Goal: Navigation & Orientation: Find specific page/section

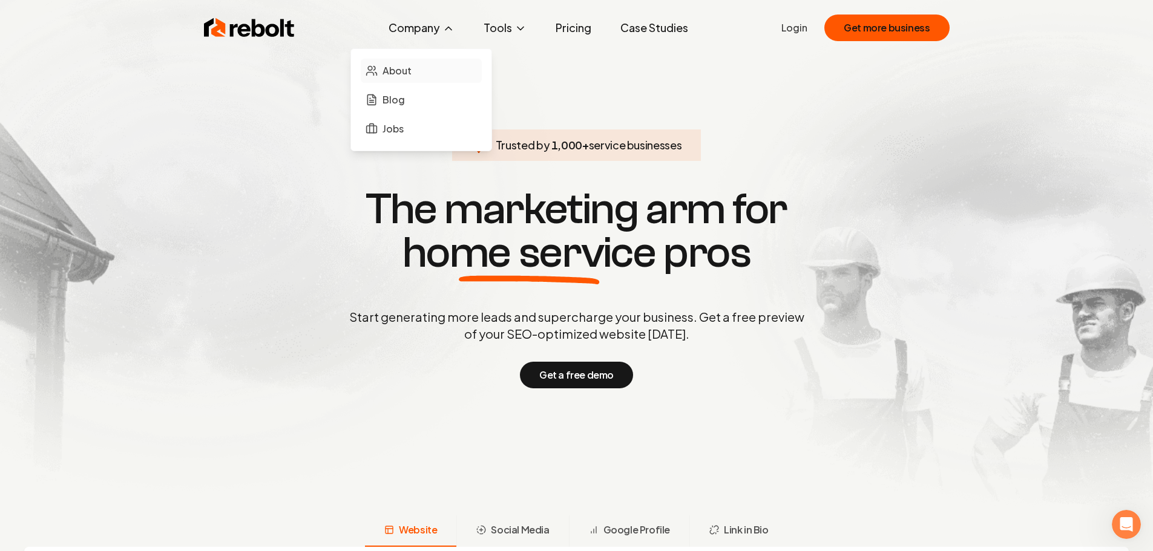
click at [400, 65] on span "About" at bounding box center [397, 71] width 29 height 15
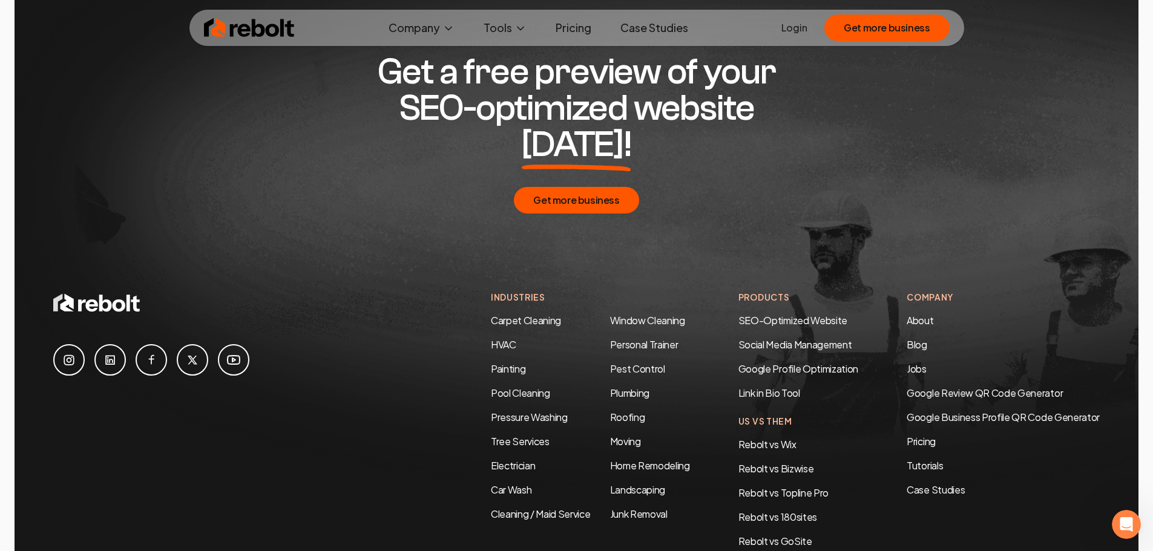
scroll to position [3935, 0]
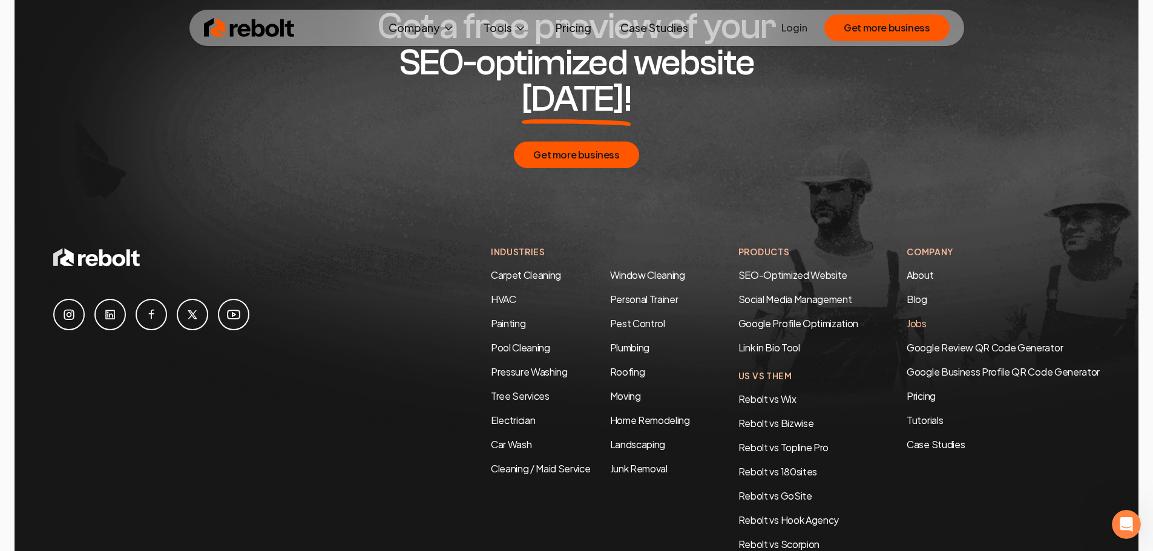
click at [907, 317] on link "Jobs" at bounding box center [917, 323] width 20 height 13
